Goal: Navigation & Orientation: Find specific page/section

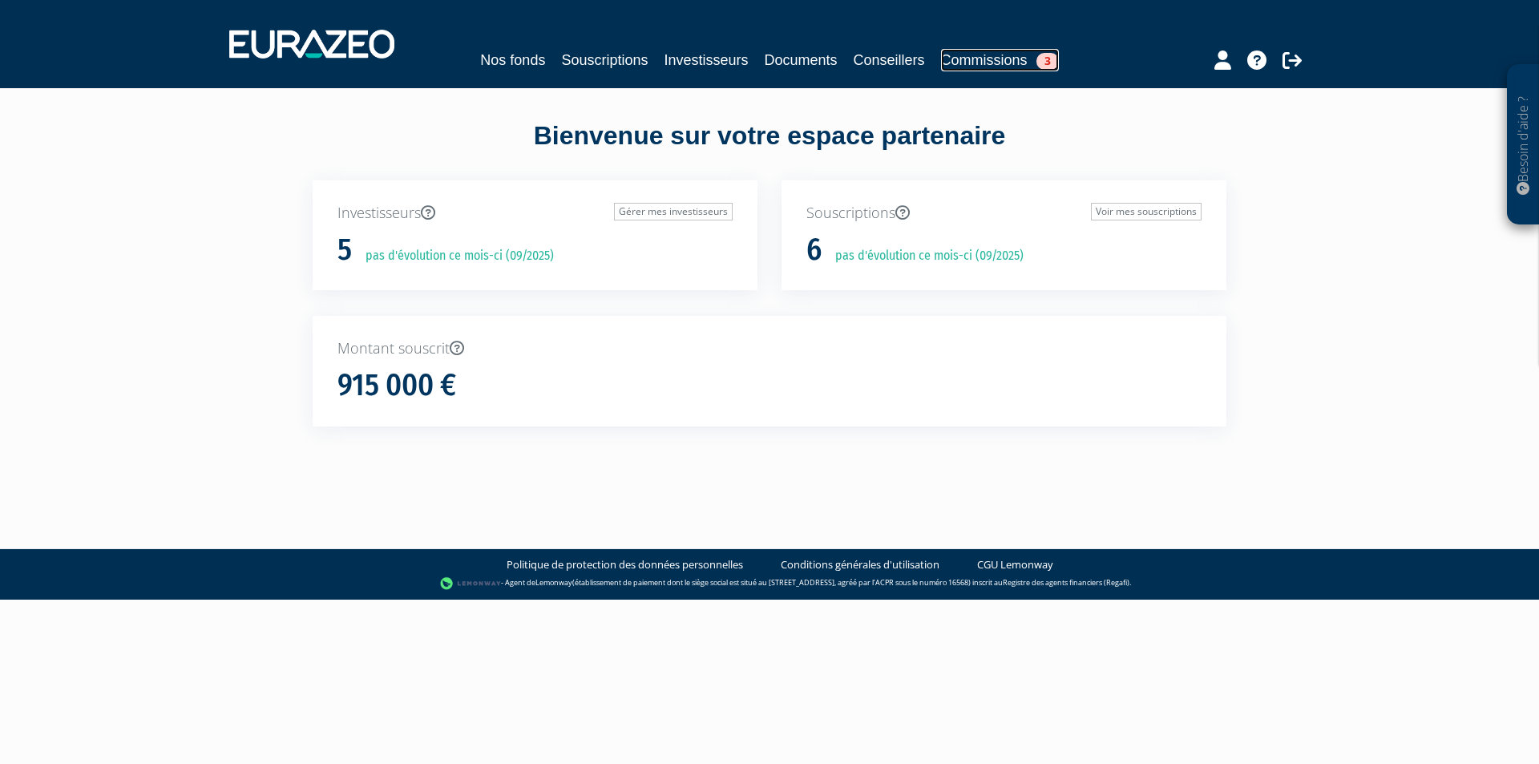
click at [965, 68] on link "Commissions 3" at bounding box center [1000, 60] width 118 height 22
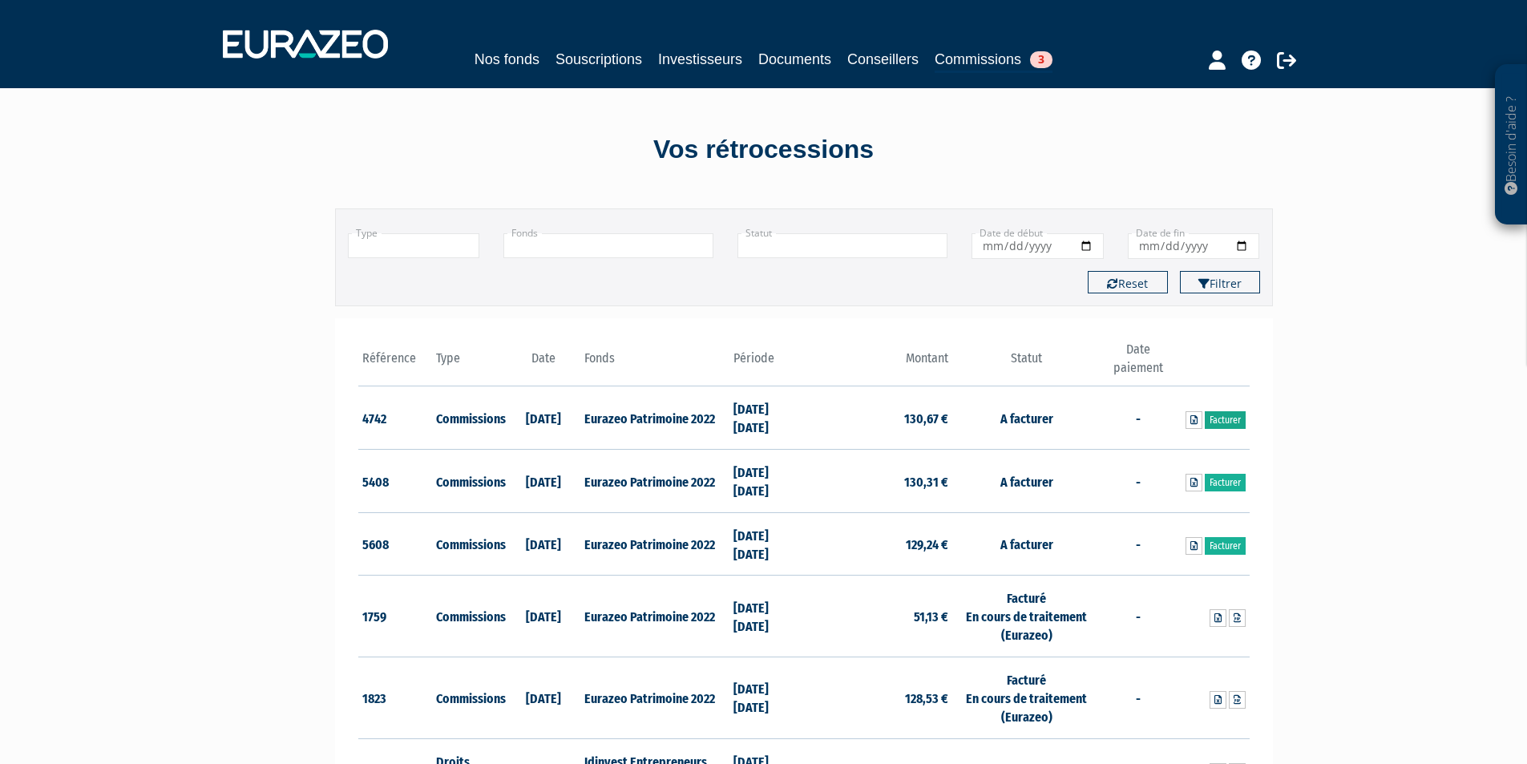
click at [1229, 423] on link "Facturer" at bounding box center [1225, 420] width 41 height 18
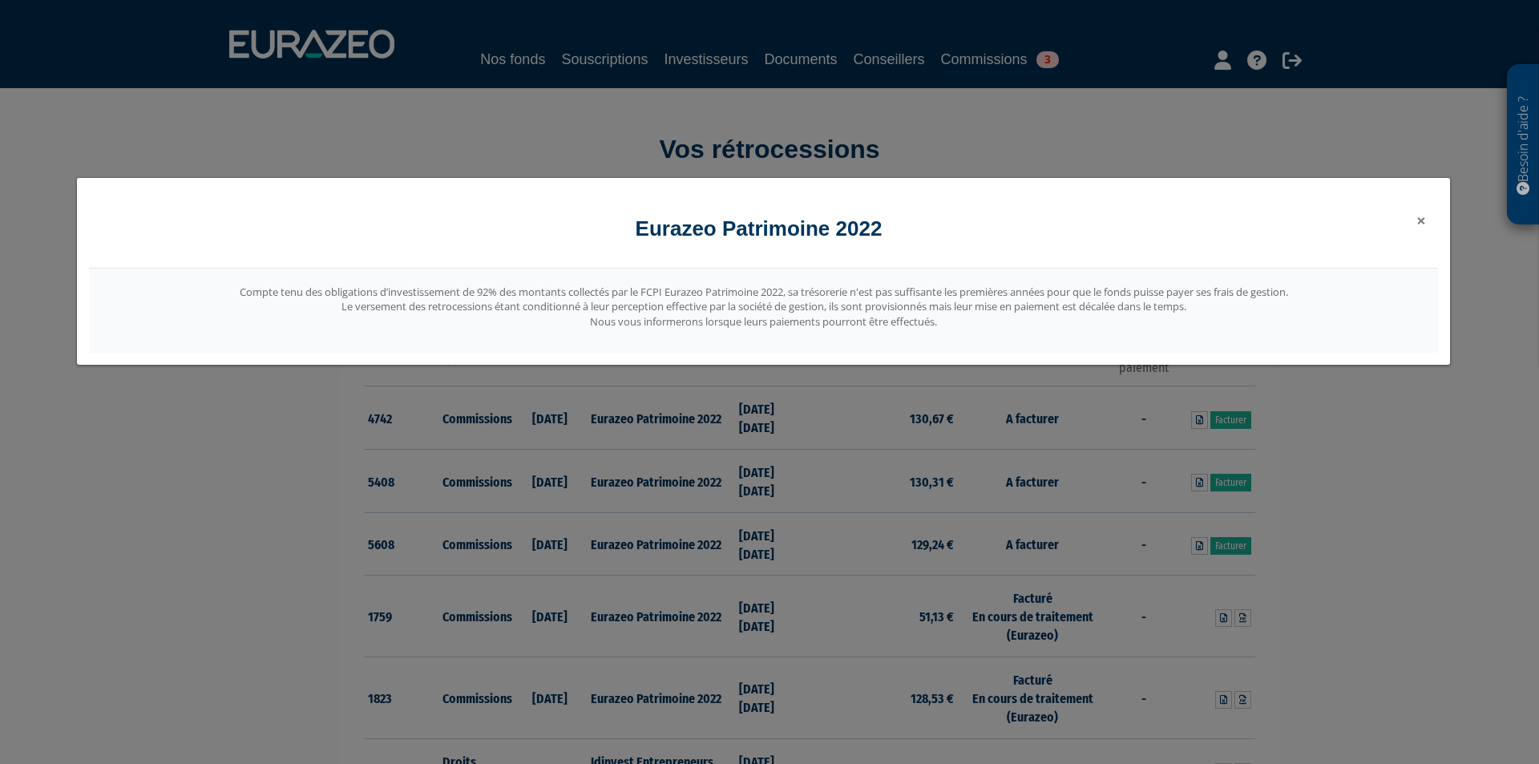
click at [1421, 223] on span "×" at bounding box center [1421, 220] width 10 height 22
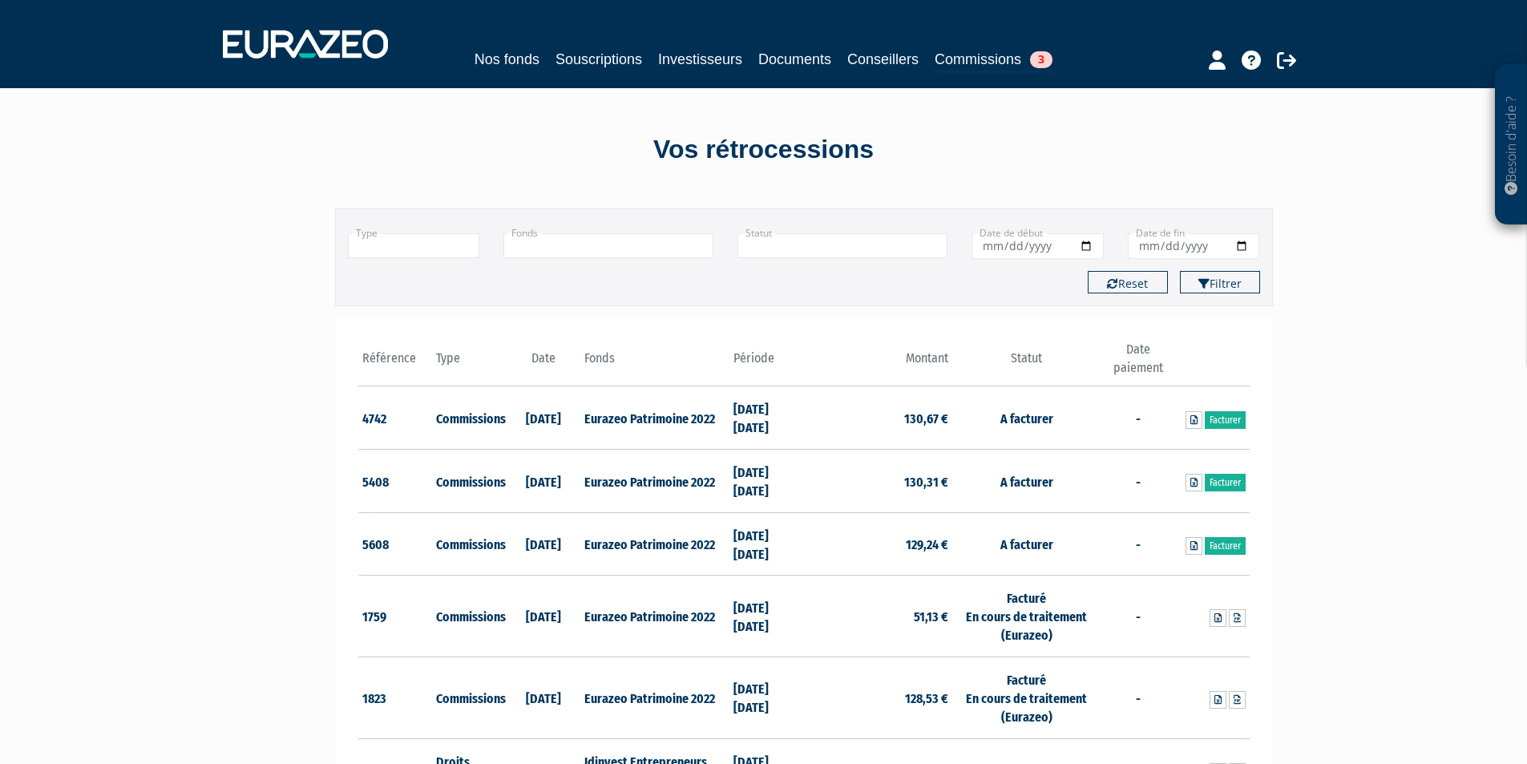
click at [1341, 454] on div "Besoin d'aide ? × J'ai besoin d'aide Si vous avez une question à propos du fonc…" at bounding box center [763, 739] width 1527 height 1478
click at [1003, 60] on link "Commissions 3" at bounding box center [994, 60] width 118 height 25
click at [597, 63] on link "Souscriptions" at bounding box center [598, 59] width 87 height 22
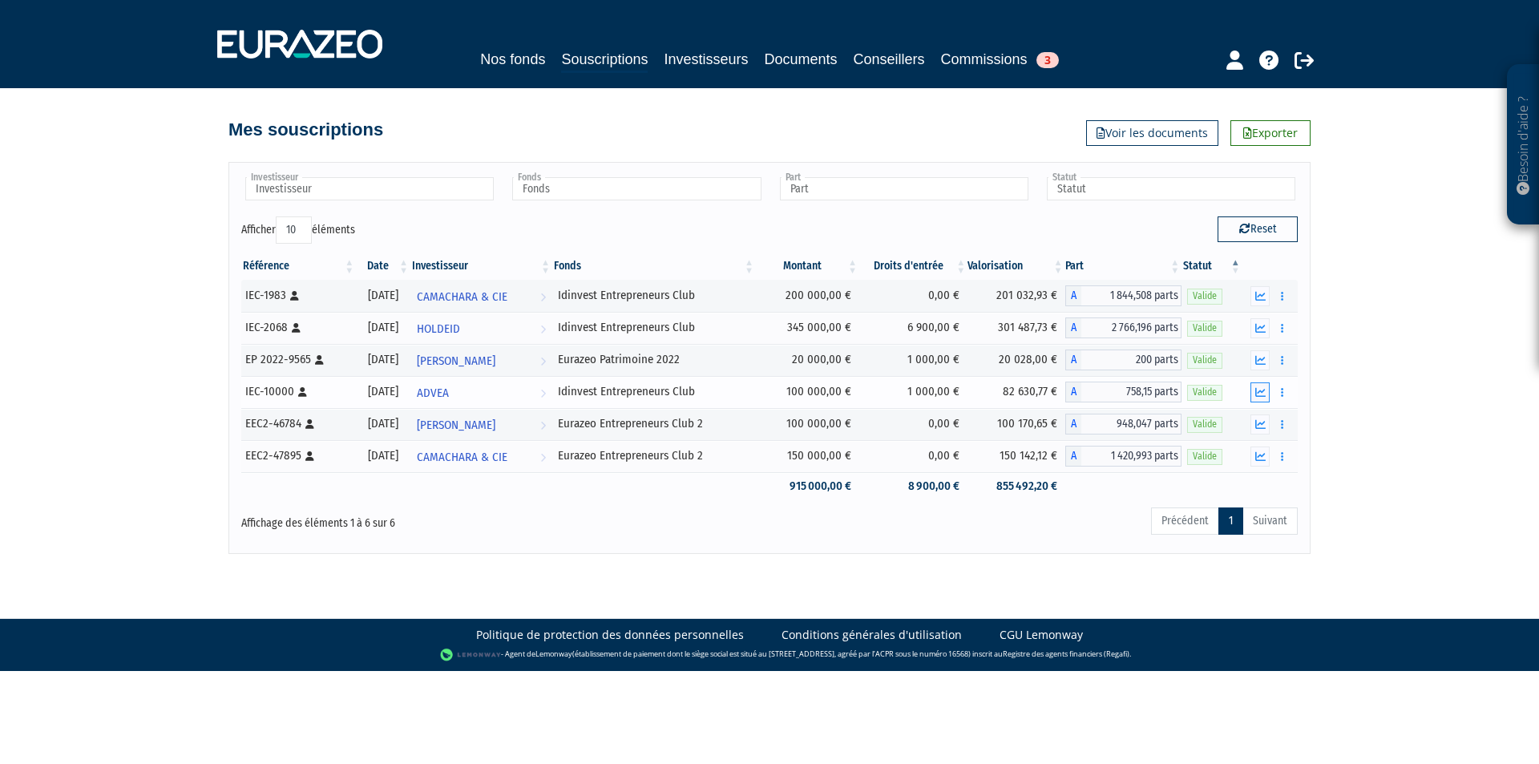
click at [1260, 398] on button "button" at bounding box center [1259, 392] width 19 height 20
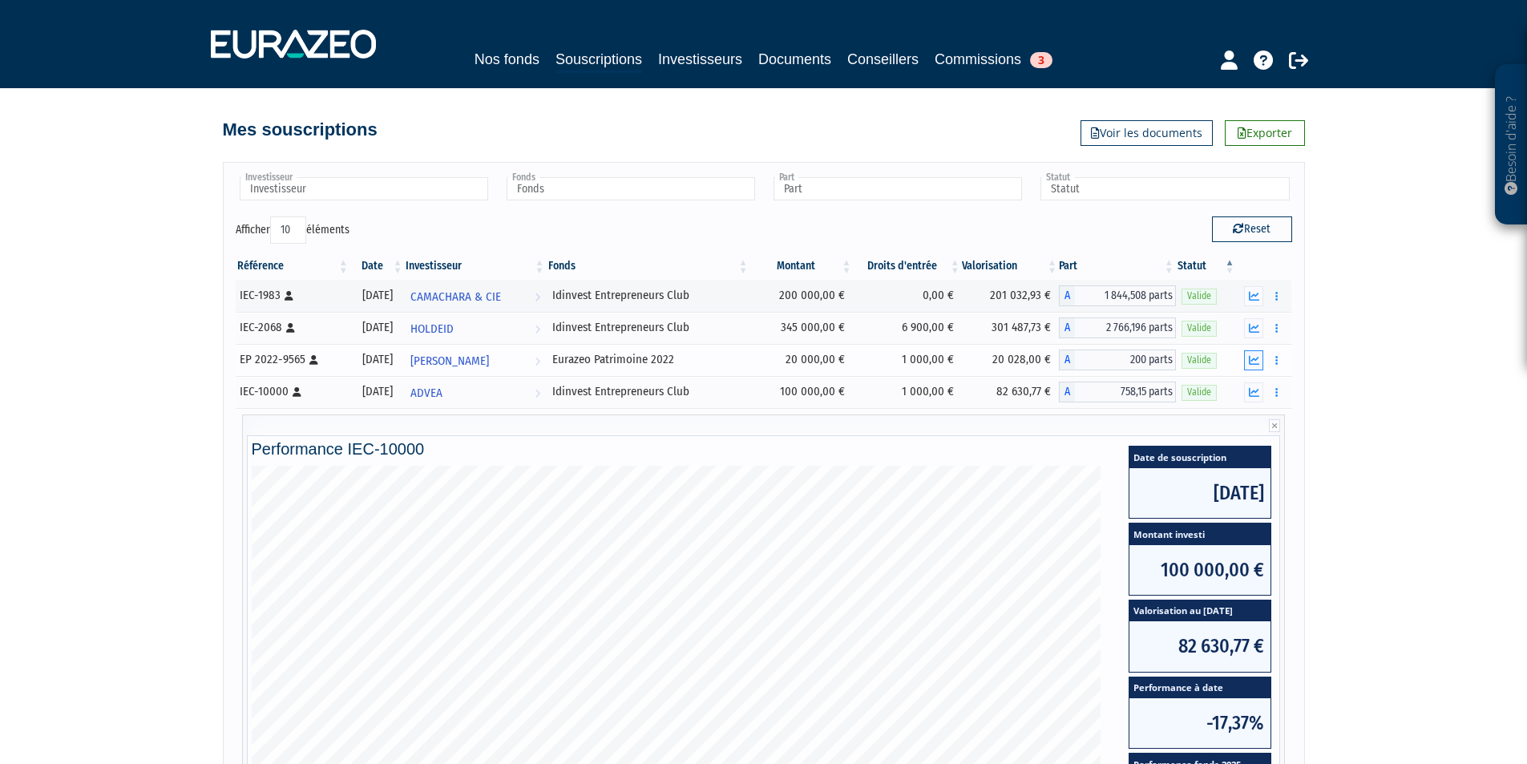
click at [1255, 359] on icon "button" at bounding box center [1254, 360] width 10 height 10
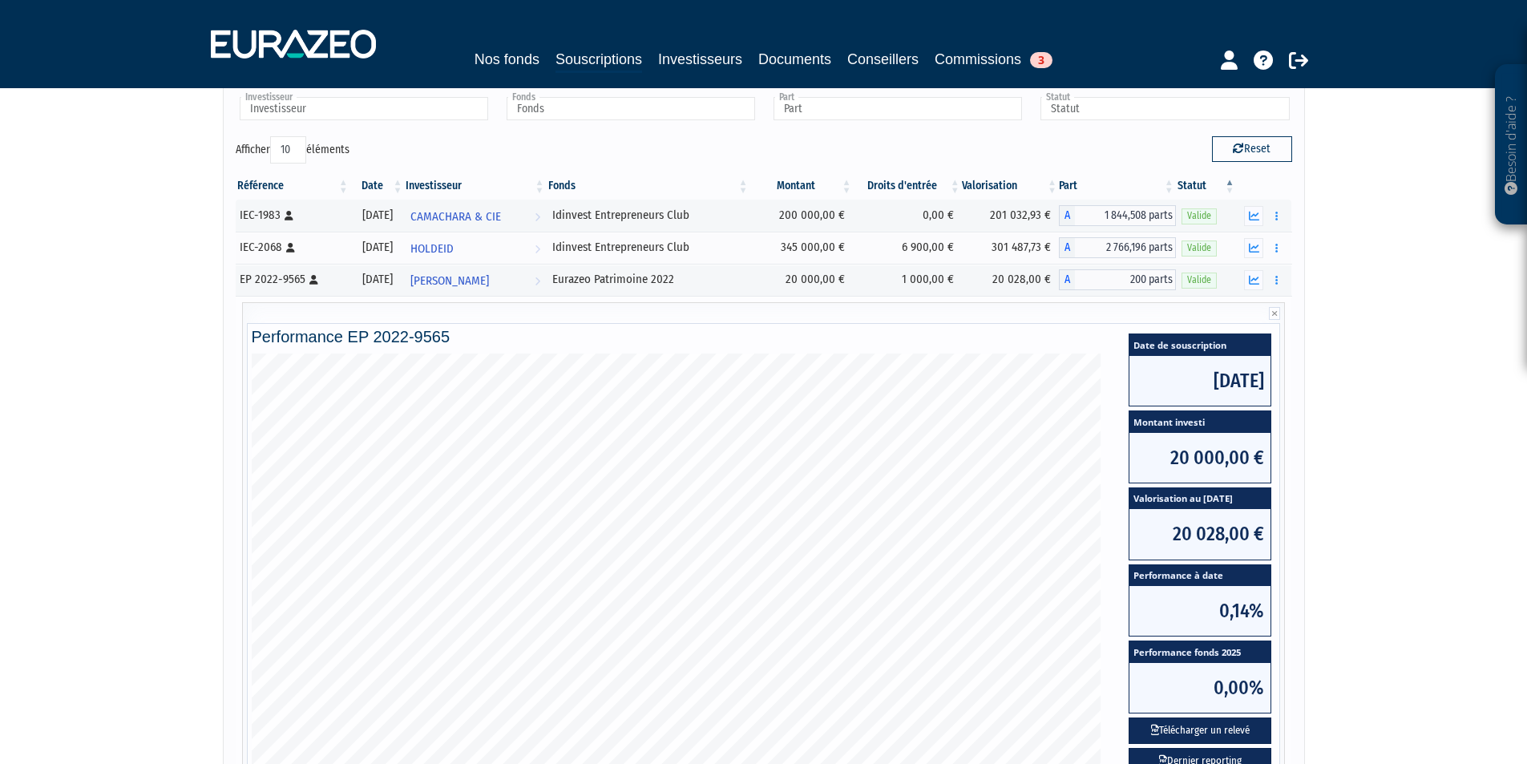
scroll to position [160, 0]
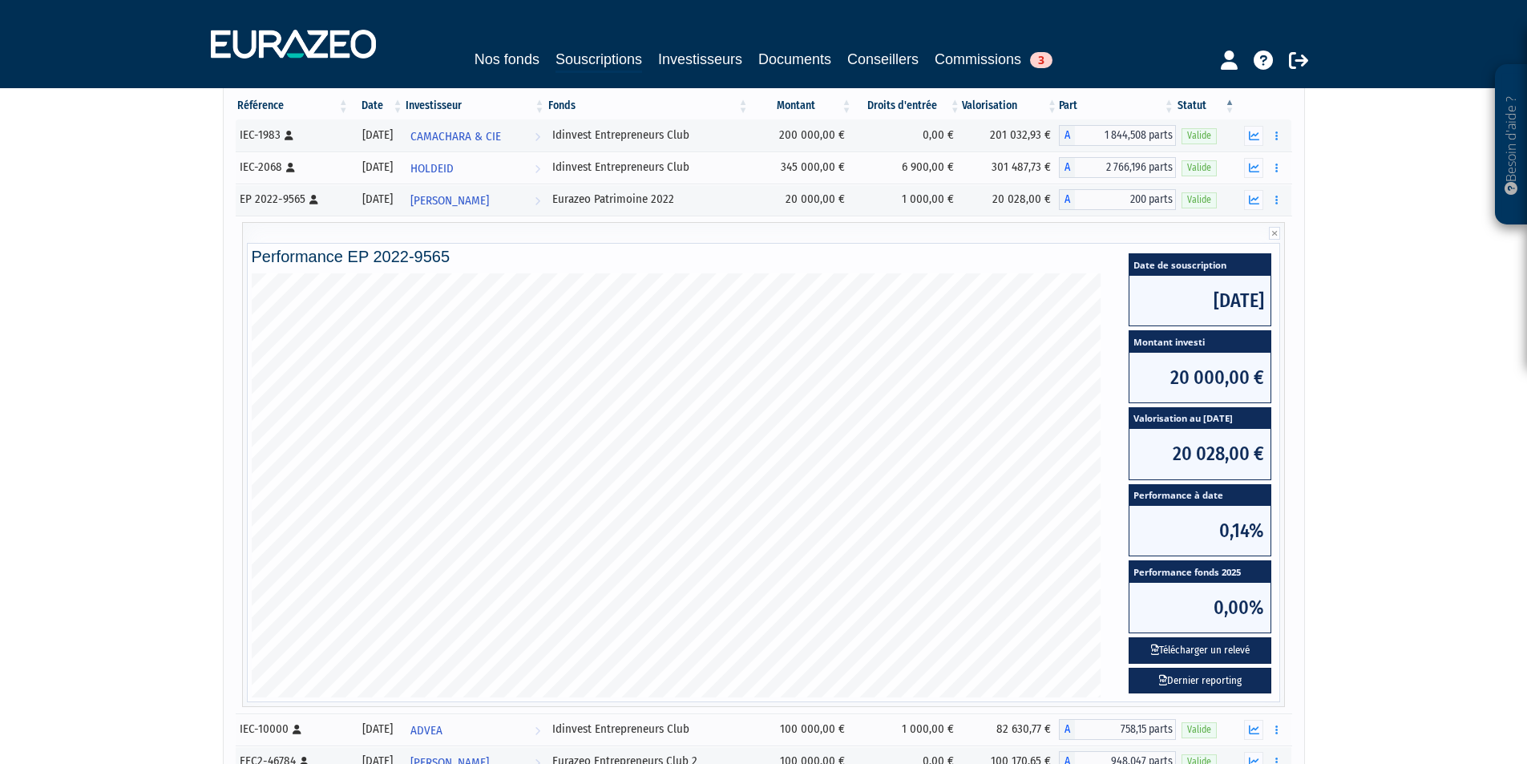
click at [128, 395] on div "Besoin d'aide ? × J'ai besoin d'aide Si vous avez une question à propos du fonc…" at bounding box center [763, 366] width 1527 height 1052
